Goal: Information Seeking & Learning: Understand process/instructions

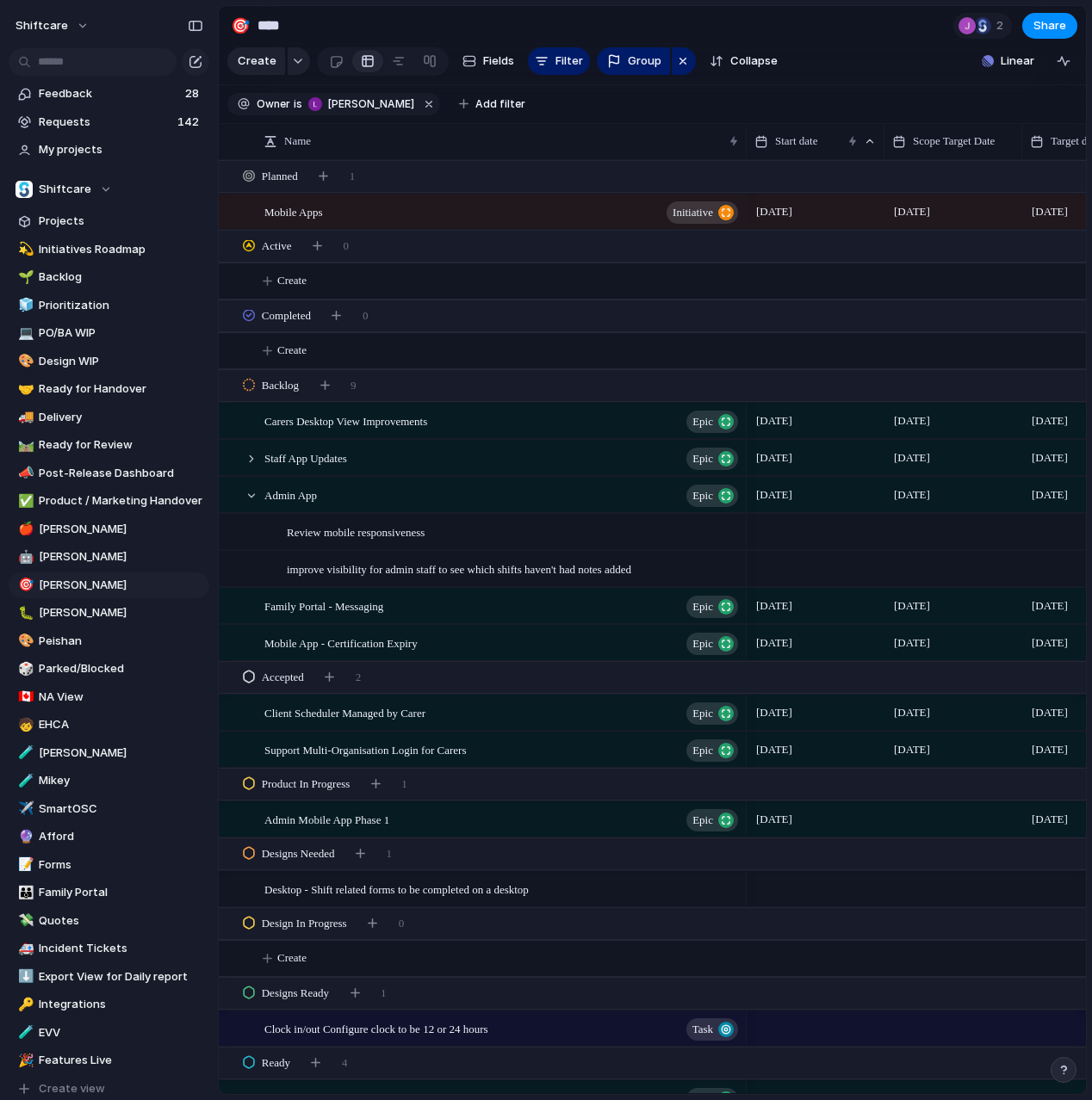
click at [876, 66] on section "Create Fields Filter Group Zoom Collapse Linear" at bounding box center [652, 65] width 867 height 41
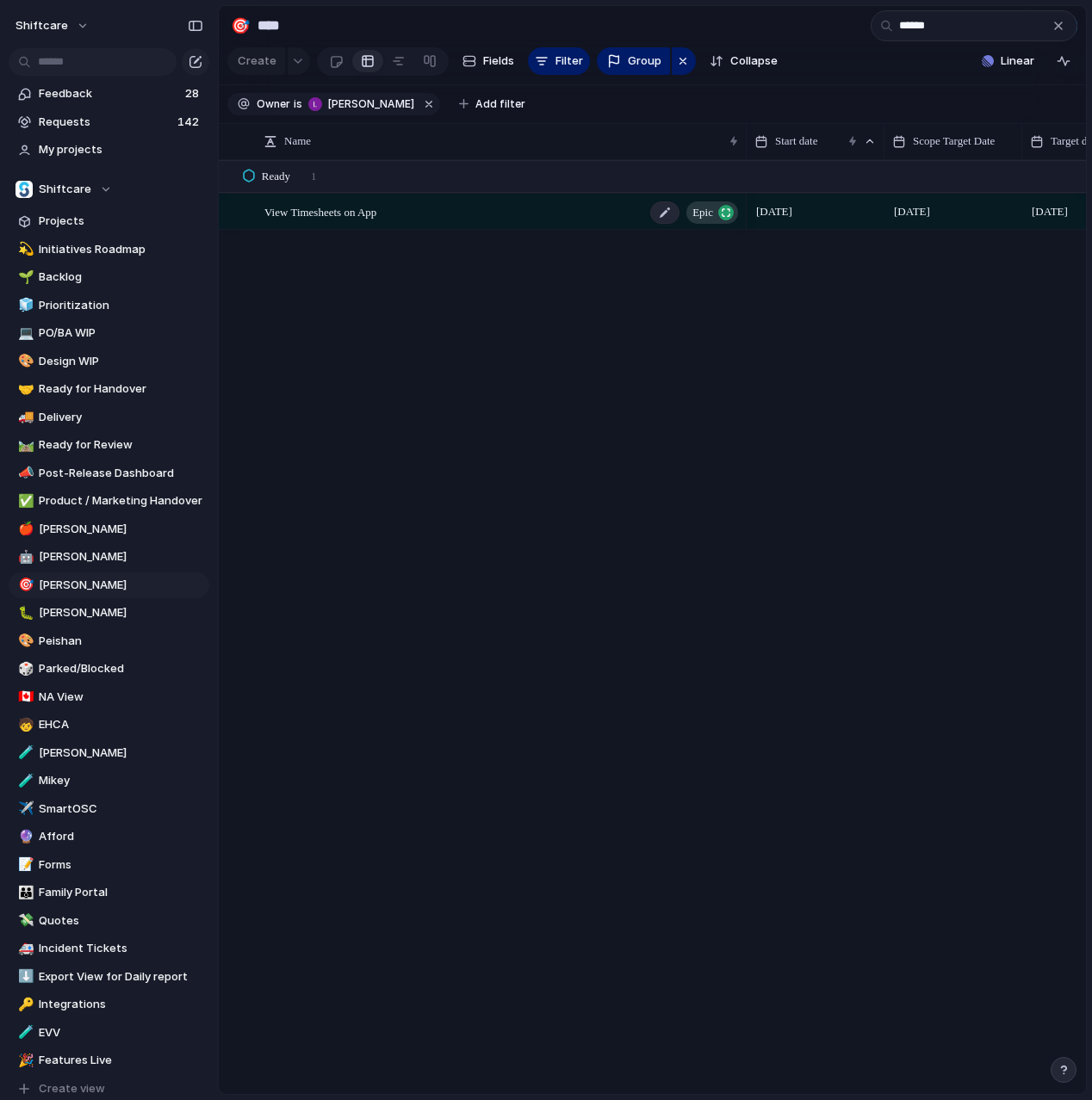
type input "******"
click at [347, 212] on span "View Timesheets on App" at bounding box center [320, 211] width 112 height 20
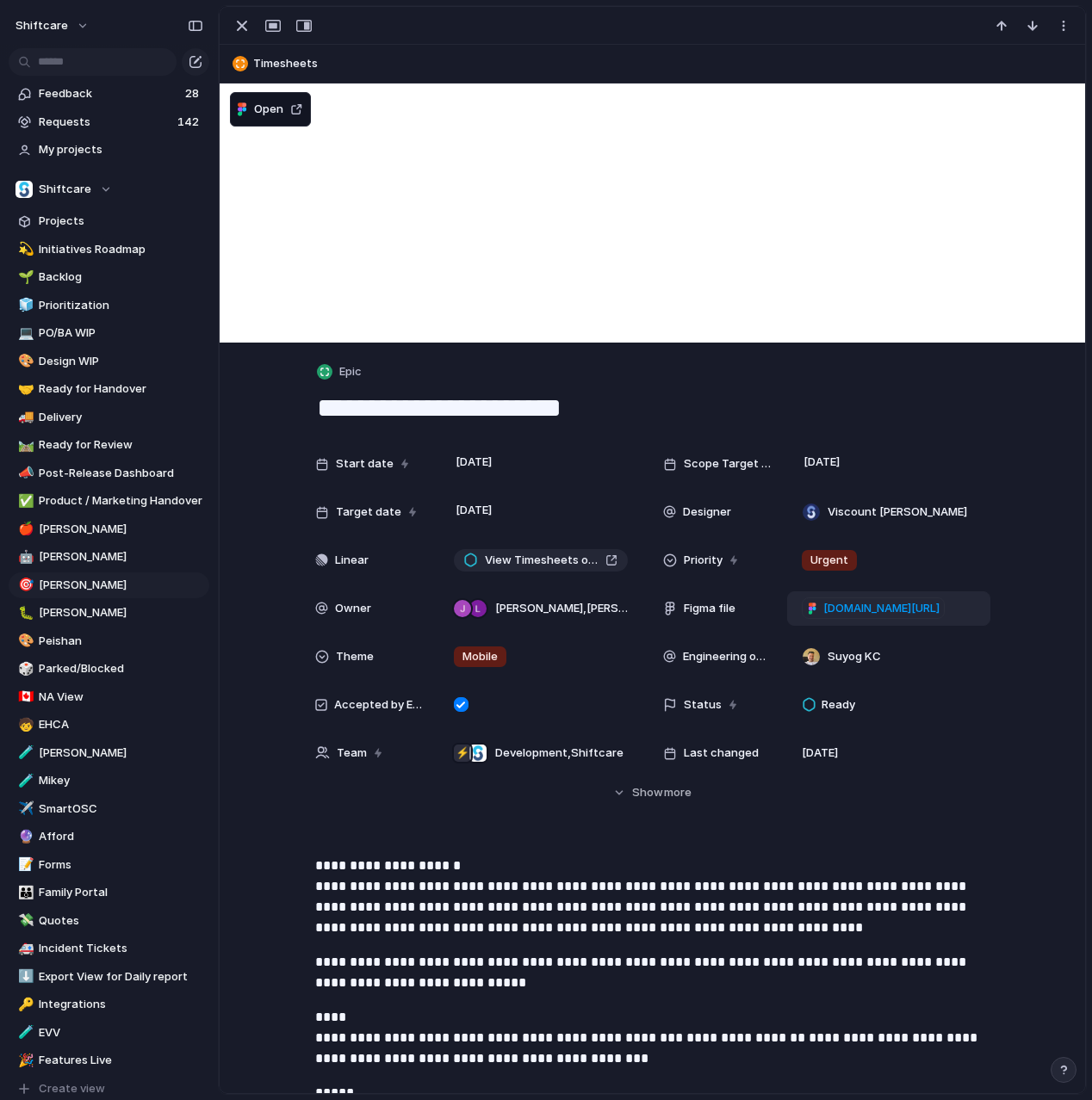
click at [849, 600] on span "[DOMAIN_NAME][URL]" at bounding box center [882, 608] width 116 height 17
